Goal: Information Seeking & Learning: Learn about a topic

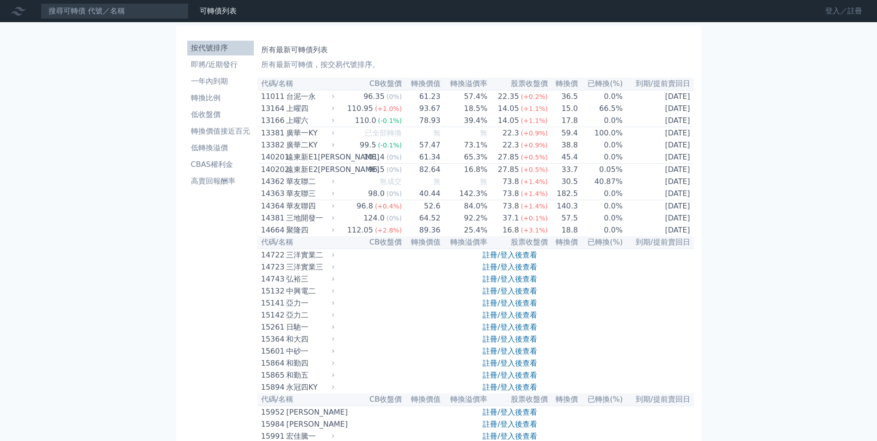
click at [832, 12] on link "登入／註冊" at bounding box center [844, 11] width 52 height 15
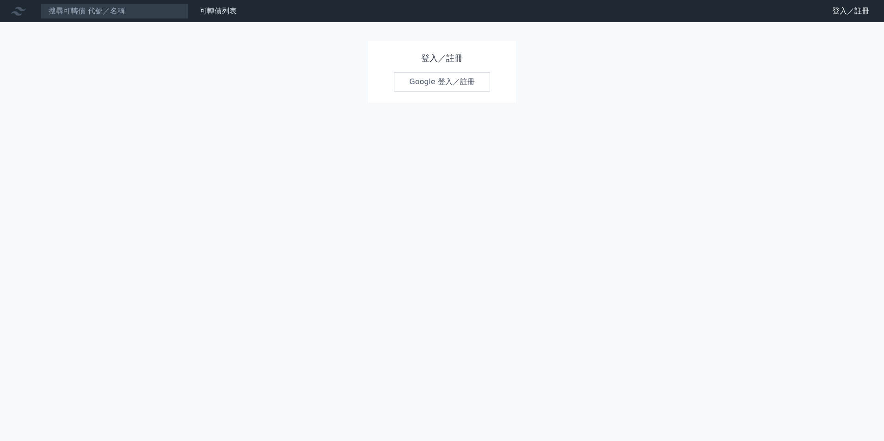
click at [444, 79] on link "Google 登入／註冊" at bounding box center [442, 81] width 96 height 19
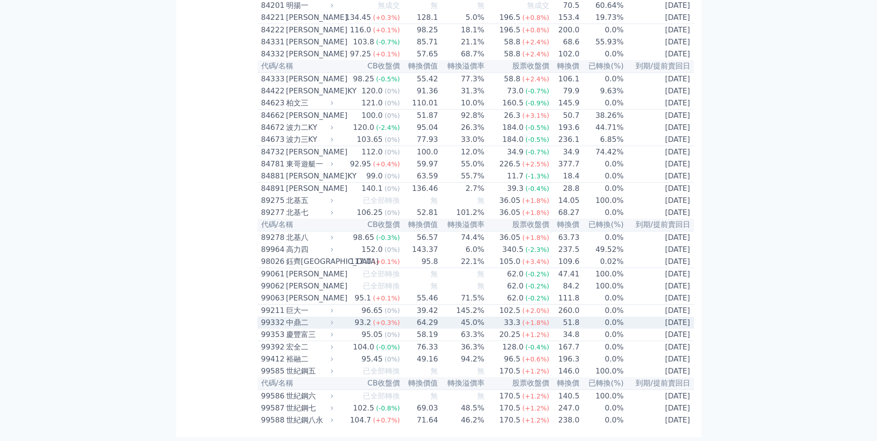
scroll to position [5105, 0]
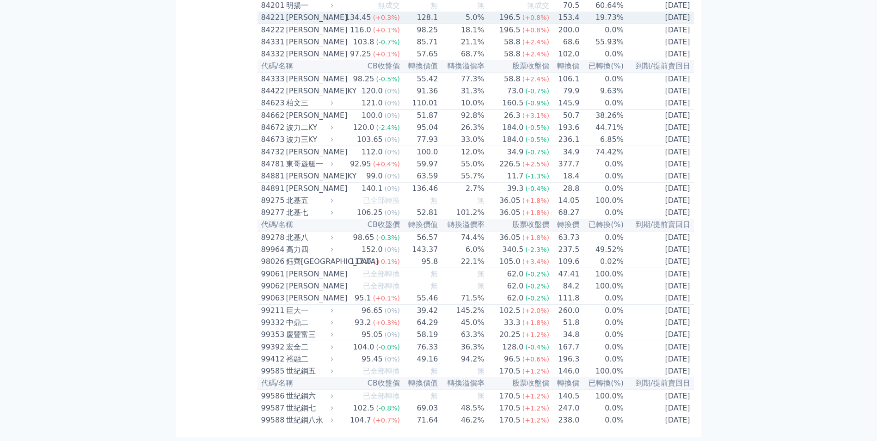
click at [335, 20] on icon at bounding box center [332, 17] width 6 height 6
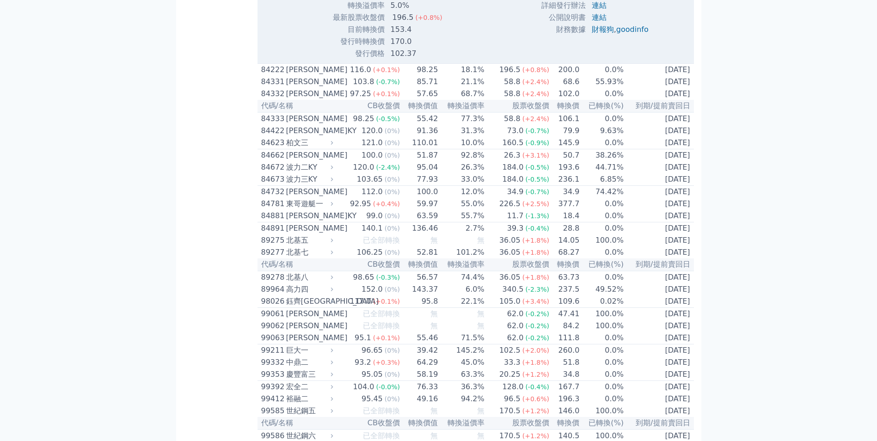
scroll to position [5197, 0]
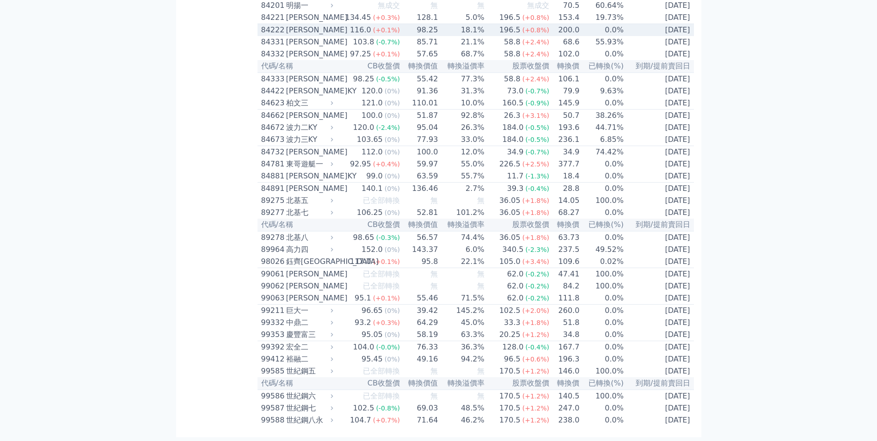
click at [333, 33] on icon at bounding box center [332, 30] width 6 height 6
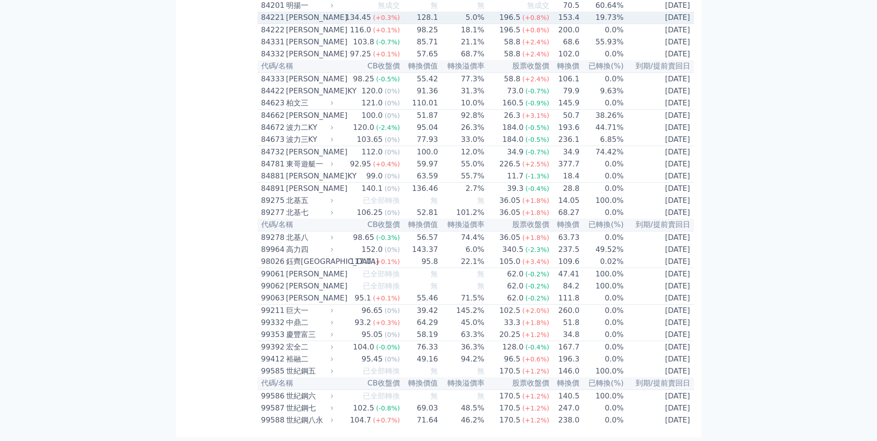
click at [332, 23] on div "[PERSON_NAME]" at bounding box center [308, 17] width 45 height 11
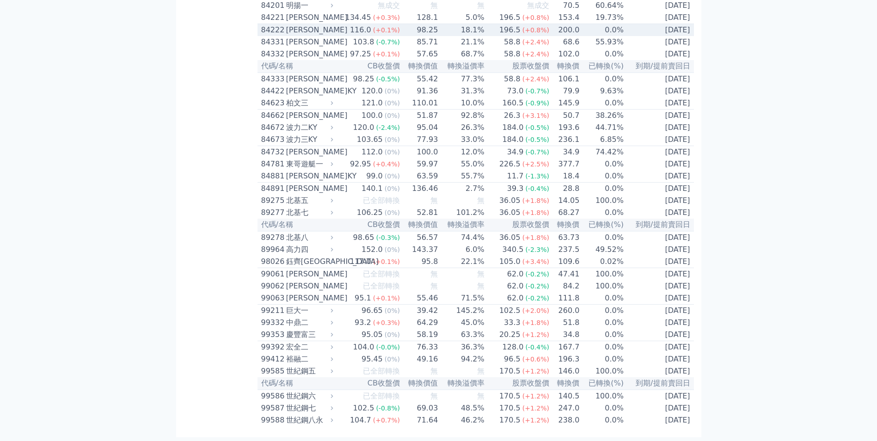
click at [333, 32] on icon at bounding box center [332, 30] width 2 height 4
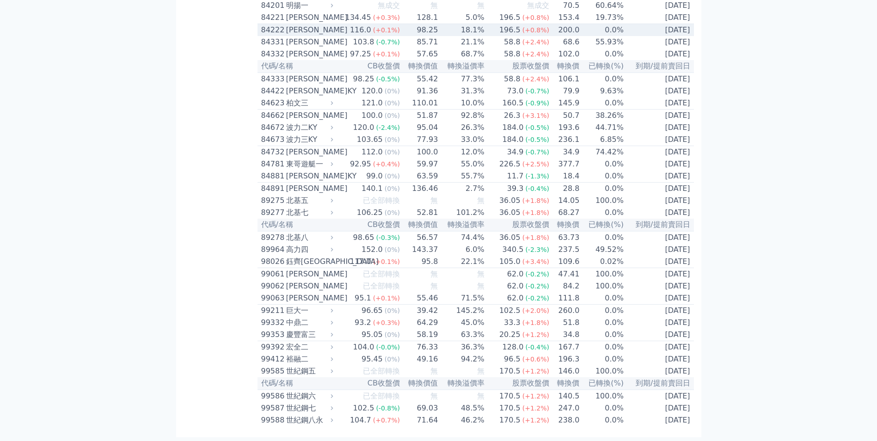
click at [333, 33] on icon at bounding box center [332, 30] width 6 height 6
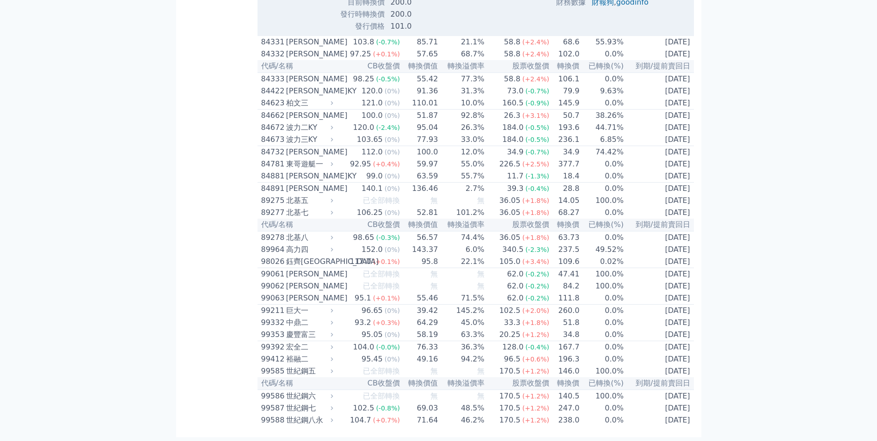
scroll to position [5244, 0]
